Goal: Information Seeking & Learning: Learn about a topic

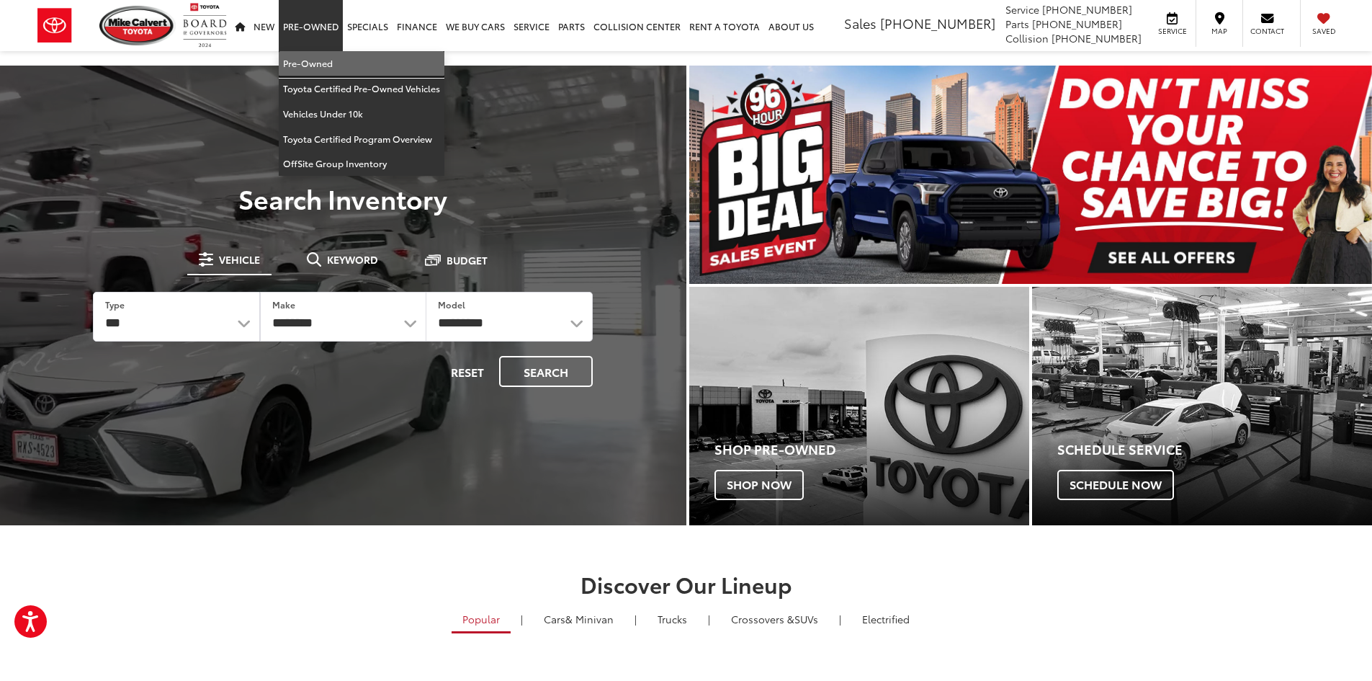
click at [313, 66] on link "Pre-Owned" at bounding box center [362, 63] width 166 height 25
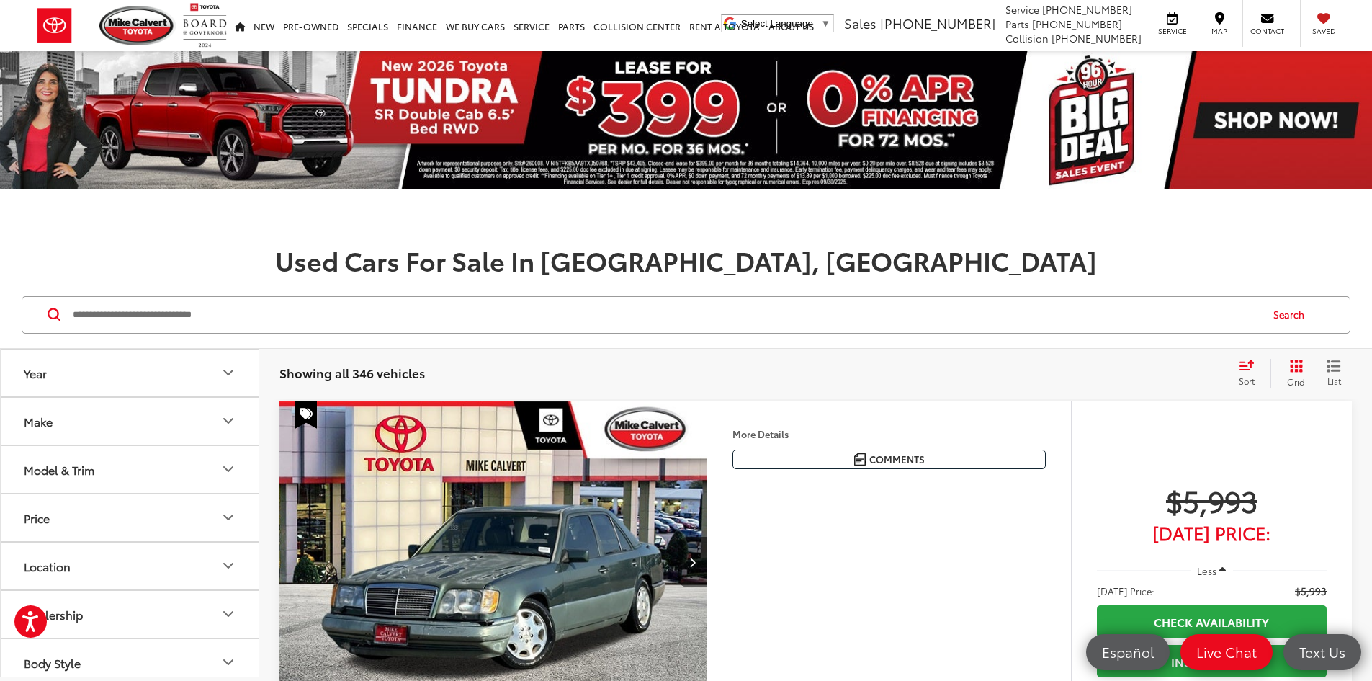
drag, startPoint x: 188, startPoint y: 303, endPoint x: 554, endPoint y: 243, distance: 371.5
click at [188, 303] on input "Search by Make, Model, or Keyword" at bounding box center [665, 314] width 1188 height 35
type input "******"
click at [1299, 323] on button "Search" at bounding box center [1292, 315] width 66 height 36
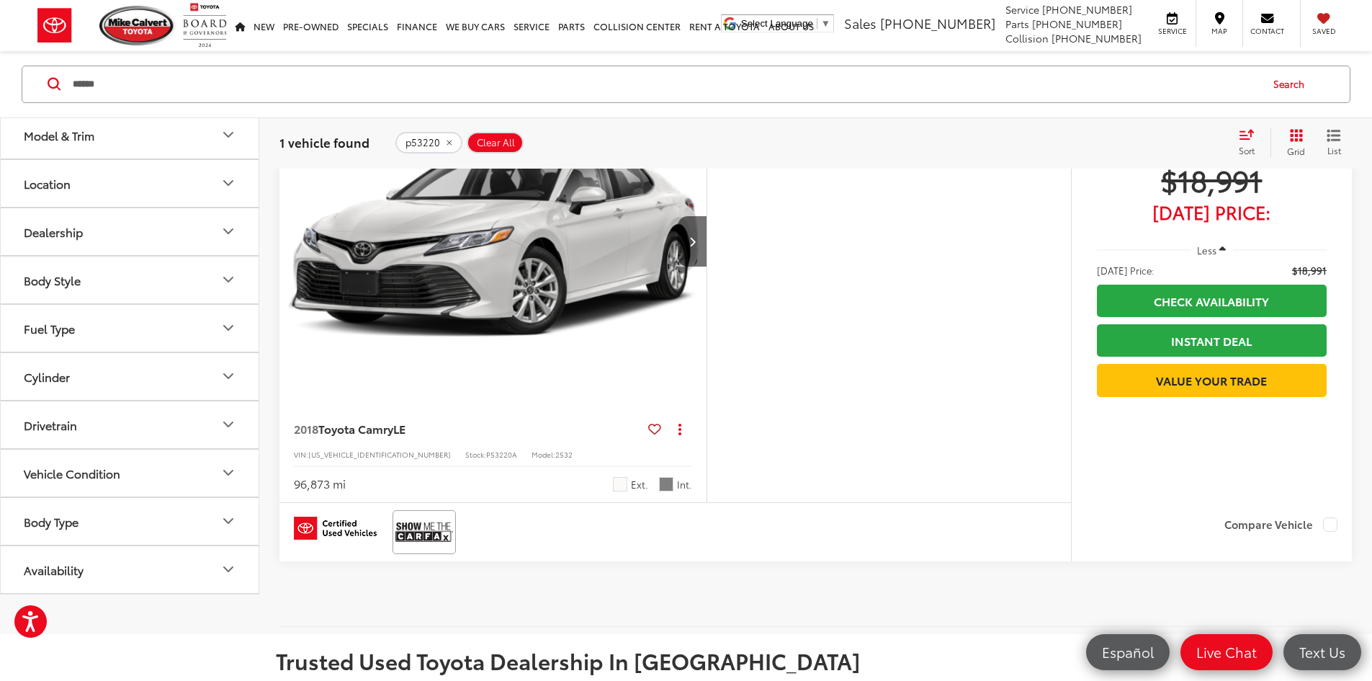
scroll to position [360, 0]
